Goal: Task Accomplishment & Management: Use online tool/utility

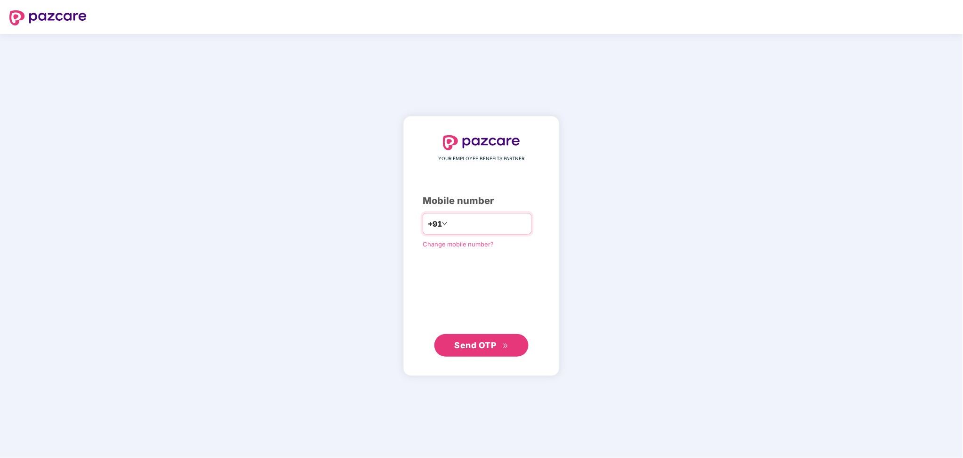
type input "**********"
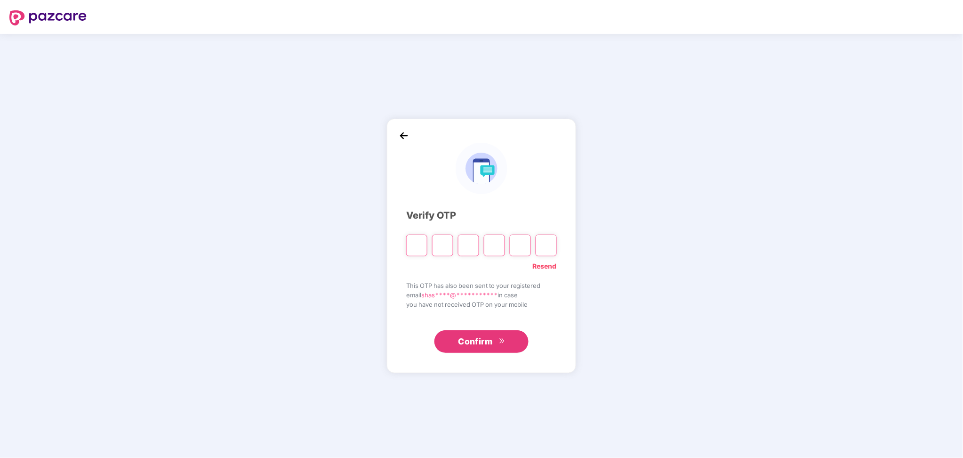
paste input "*"
type input "*"
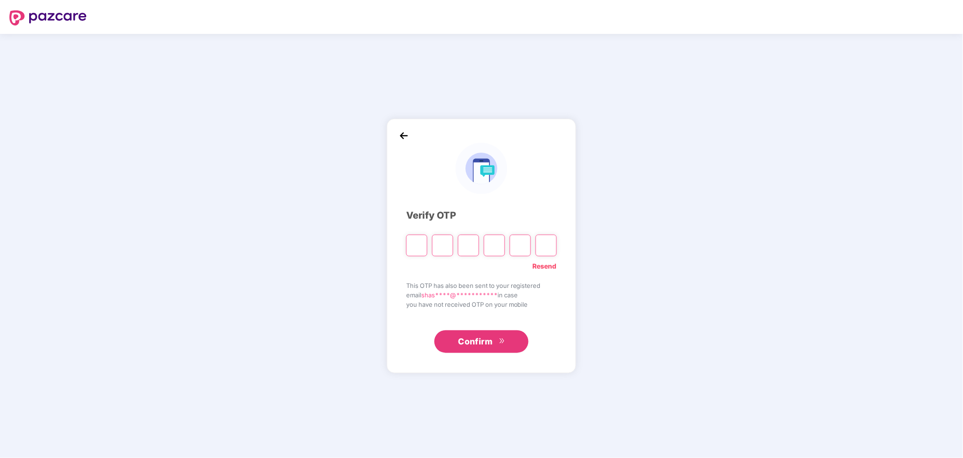
type input "*"
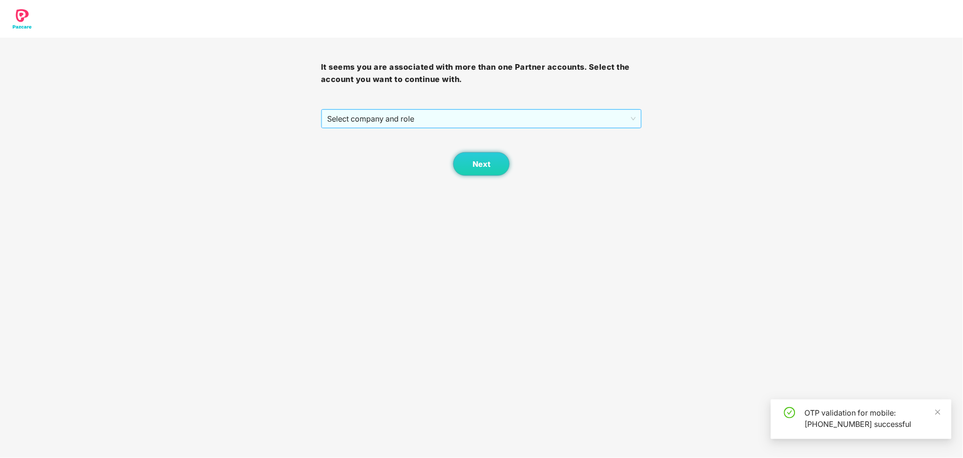
click at [430, 127] on span "Select company and role" at bounding box center [481, 119] width 309 height 18
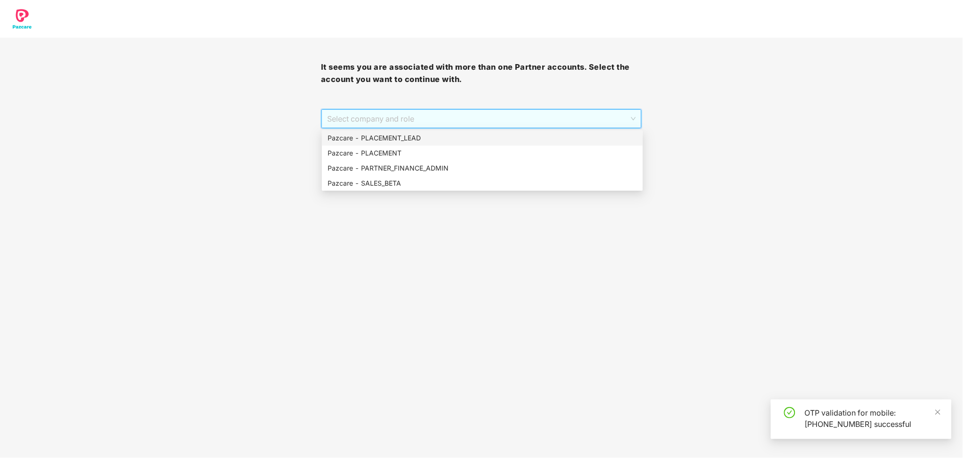
click at [425, 138] on div "Pazcare - PLACEMENT_LEAD" at bounding box center [483, 138] width 310 height 10
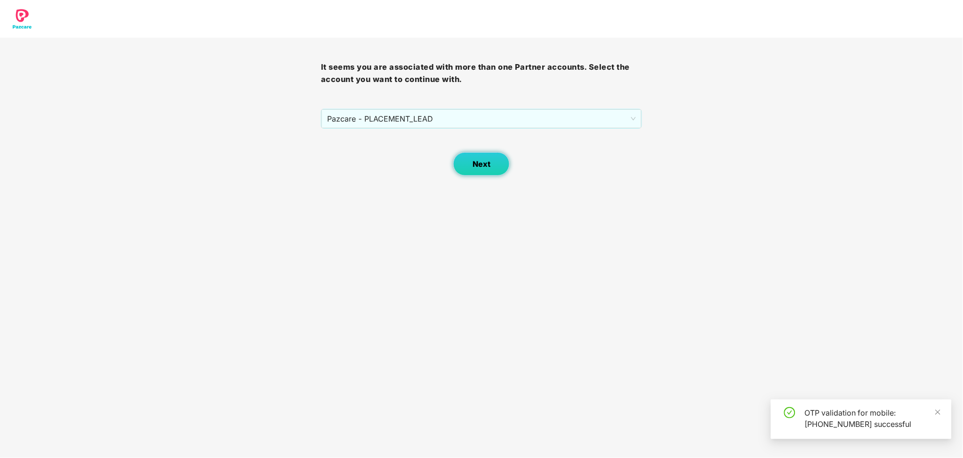
click at [462, 161] on button "Next" at bounding box center [481, 164] width 57 height 24
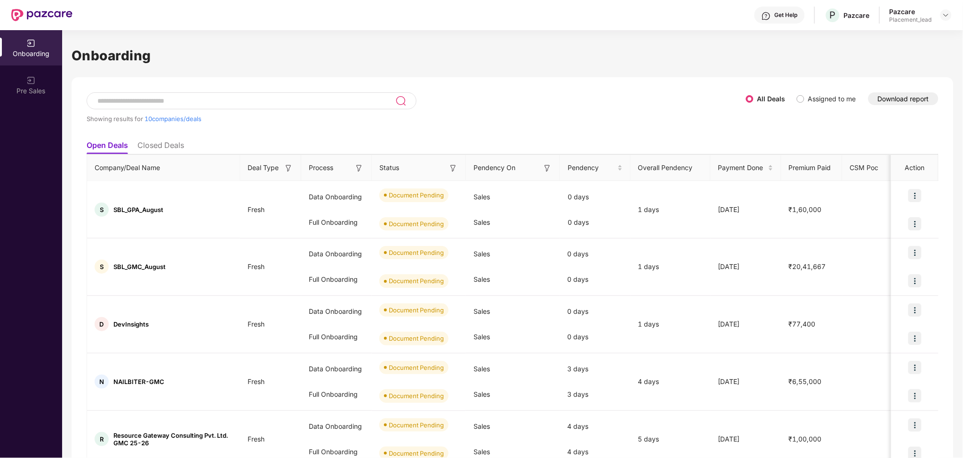
click at [888, 104] on button "Download report" at bounding box center [904, 98] width 70 height 13
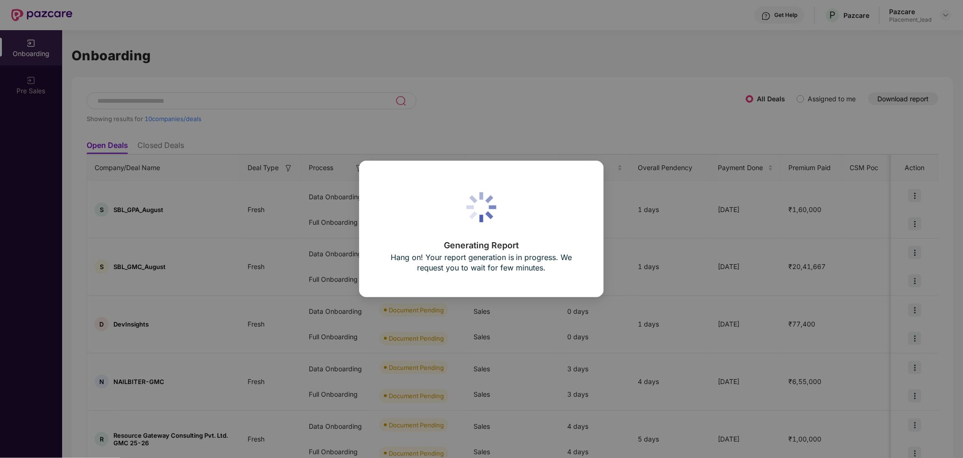
click at [606, 198] on div "Generating Report Hang on! Your report generation is in progress. We request yo…" at bounding box center [481, 229] width 963 height 458
